Goal: Task Accomplishment & Management: Use online tool/utility

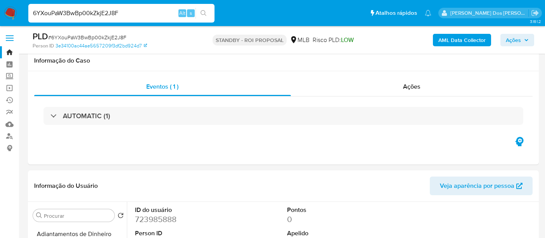
select select "10"
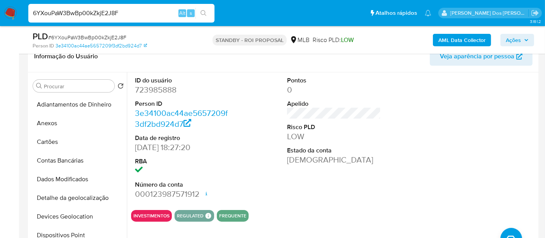
scroll to position [229, 0]
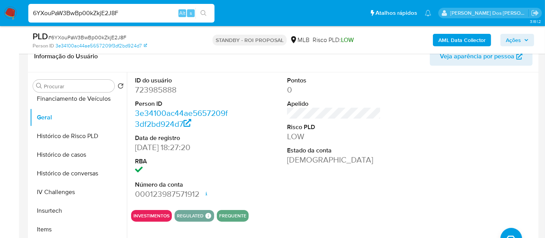
drag, startPoint x: 8, startPoint y: 11, endPoint x: 20, endPoint y: 11, distance: 12.0
click at [8, 11] on img at bounding box center [10, 13] width 13 height 13
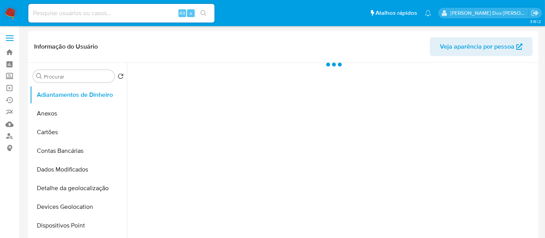
select select "10"
click at [9, 14] on img at bounding box center [10, 13] width 13 height 13
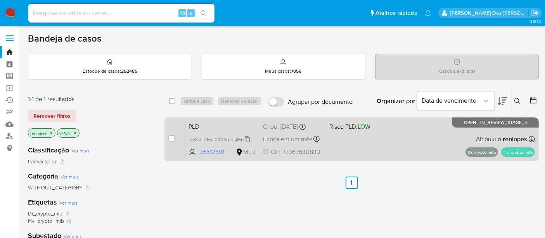
click at [203, 138] on span "JyRGtir2FSzX4X4qzxljjfFp" at bounding box center [216, 138] width 55 height 7
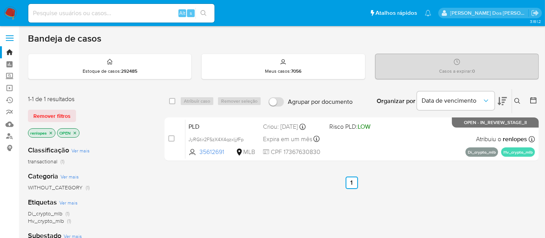
click at [85, 16] on input at bounding box center [121, 13] width 186 height 10
paste input "4ztYyrOTj48ZbmNX6e7a03N1"
type input "4ztYyrOTj48ZbmNX6e7a03N1"
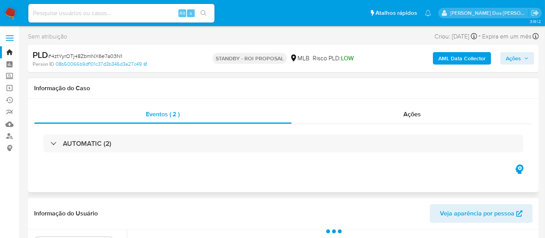
select select "10"
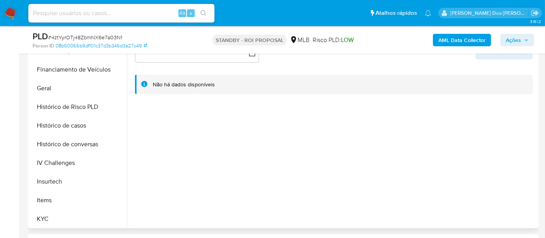
scroll to position [302, 0]
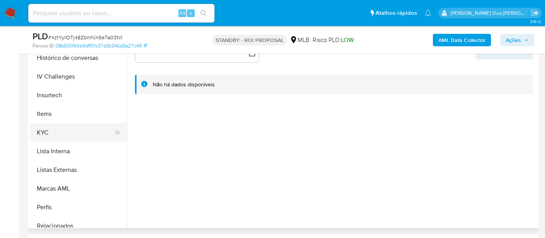
click at [43, 133] on button "KYC" at bounding box center [75, 132] width 91 height 19
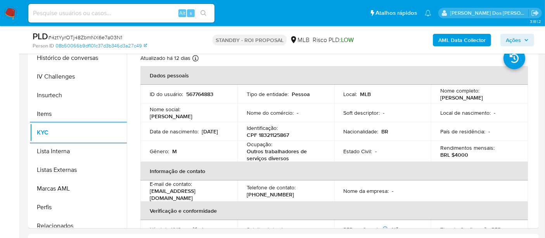
click at [112, 10] on input at bounding box center [121, 13] width 186 height 10
paste input "Lbsr0tjJVoyW5JQeYupdAcWd"
type input "Lbsr0tjJVoyW5JQeYupdAcWd"
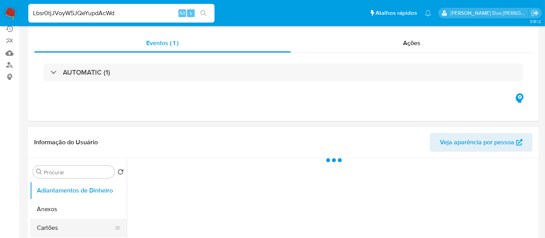
scroll to position [172, 0]
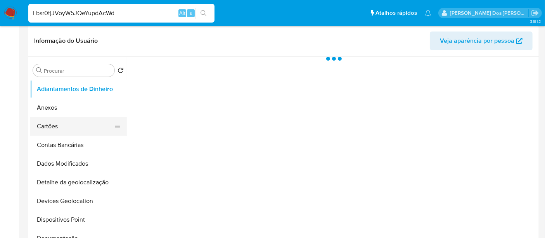
select select "10"
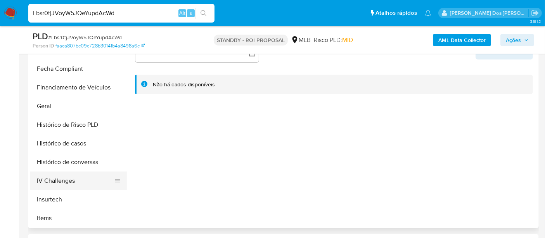
scroll to position [215, 0]
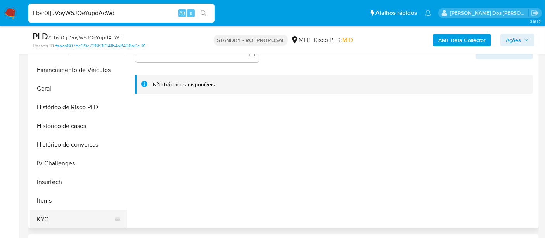
click at [38, 221] on button "KYC" at bounding box center [75, 219] width 91 height 19
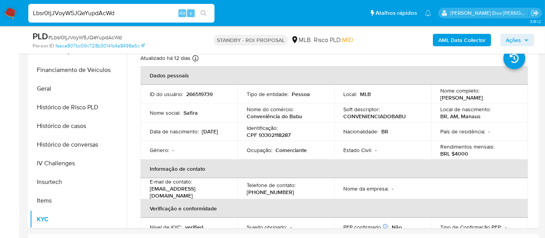
click at [96, 16] on input "Lbsr0tjJVoyW5JQeYupdAcWd" at bounding box center [121, 13] width 186 height 10
paste input "56aIMc5muDOs3juvjdDtOcoY"
type input "56aIMc5muDOs3juvjdDtOcoY"
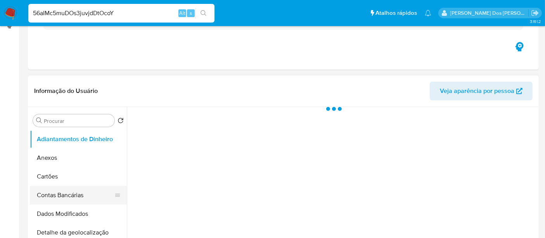
select select "10"
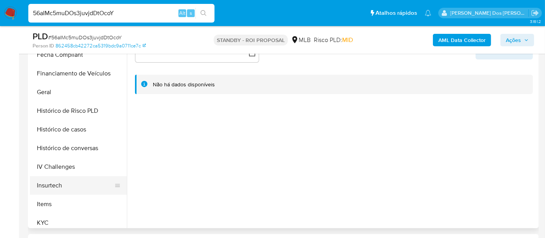
scroll to position [215, 0]
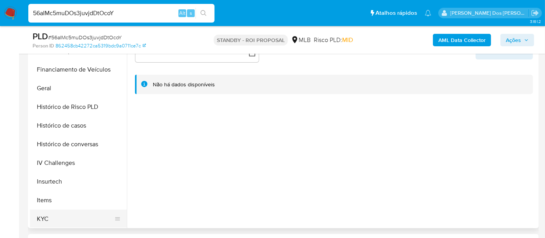
click at [40, 217] on button "KYC" at bounding box center [75, 218] width 91 height 19
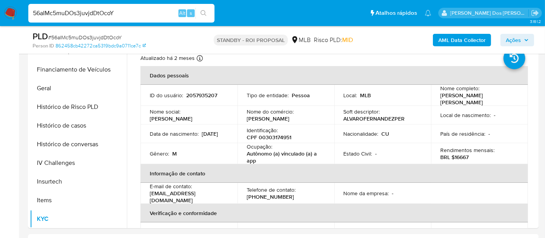
click at [147, 15] on input "56aIMc5muDOs3juvjdDtOcoY" at bounding box center [121, 13] width 186 height 10
paste input "0tbypc9FYY1J1sgAObKmPpKg"
type input "0tbypc9FYY1J1sgAObKmPpKg"
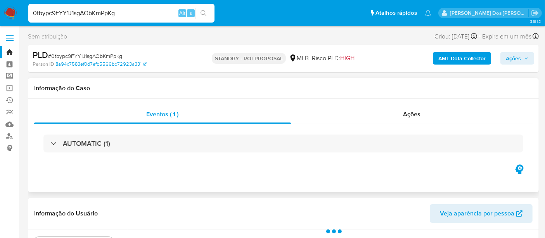
select select "10"
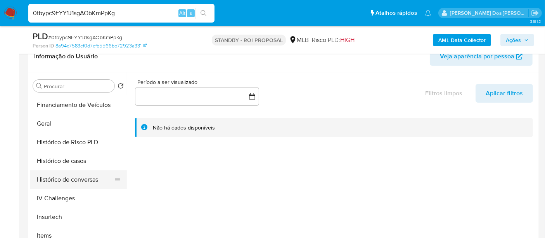
scroll to position [259, 0]
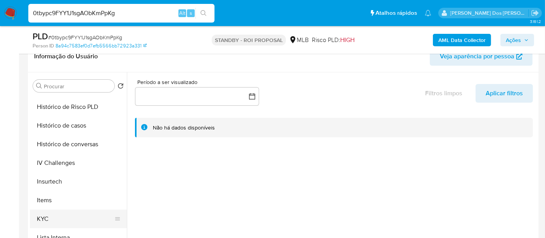
drag, startPoint x: 41, startPoint y: 214, endPoint x: 60, endPoint y: 208, distance: 20.0
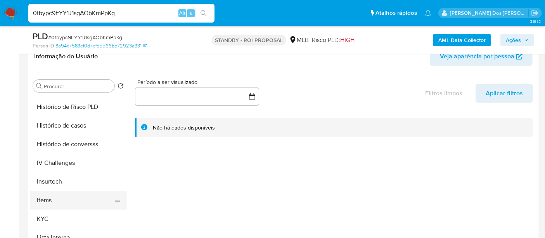
click at [41, 214] on button "KYC" at bounding box center [78, 218] width 97 height 19
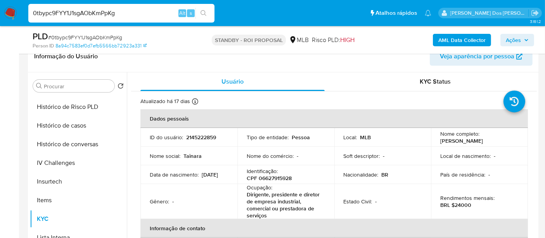
click at [121, 12] on input "0tbypc9FYY1J1sgAObKmPpKg" at bounding box center [121, 13] width 186 height 10
paste input "ZrSRZwdfFLqbx7KK4DKBlJ0E"
type input "ZrSRZwdfFLqbx7KK4DKBlJ0E"
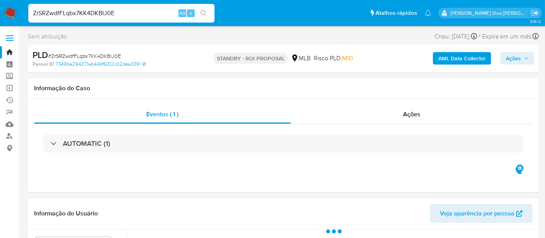
select select "10"
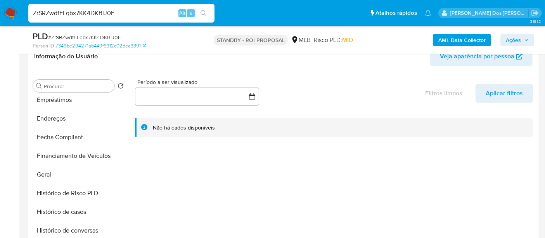
scroll to position [259, 0]
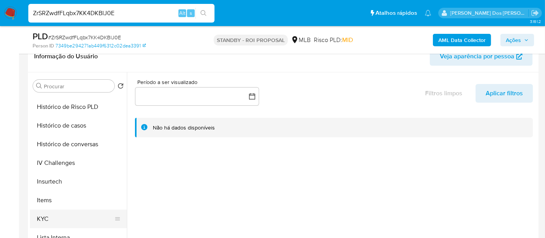
click at [42, 214] on button "KYC" at bounding box center [75, 218] width 91 height 19
